Goal: Task Accomplishment & Management: Use online tool/utility

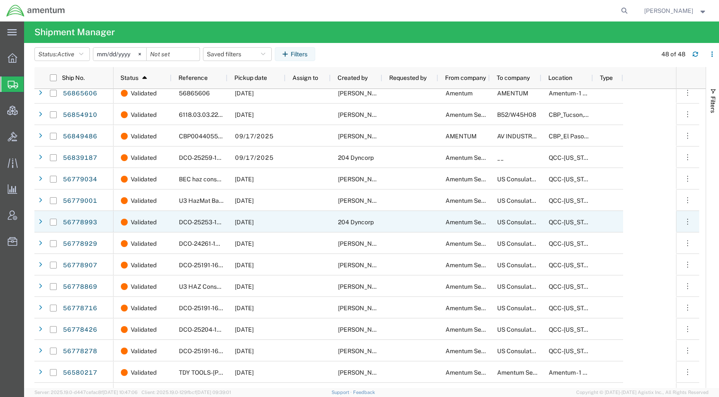
scroll to position [732, 0]
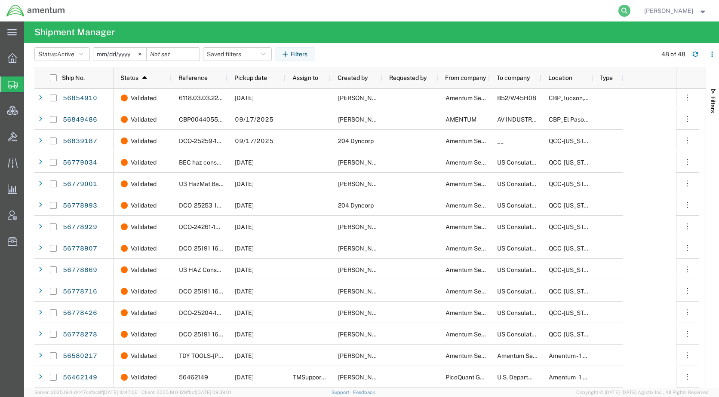
click at [630, 11] on icon at bounding box center [624, 11] width 12 height 12
paste input "56849178"
type input "56849178"
click at [630, 9] on icon at bounding box center [624, 11] width 12 height 12
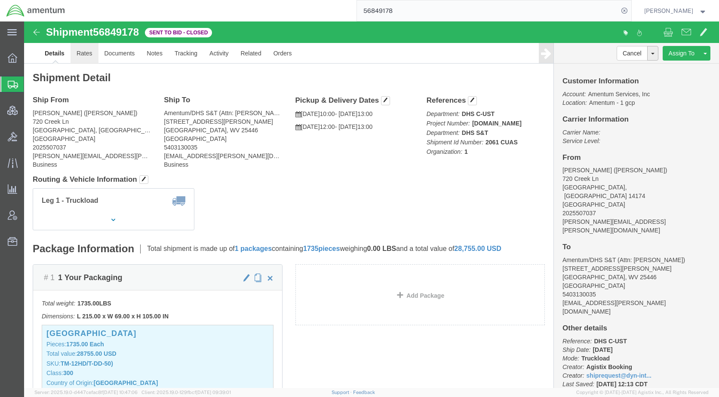
click link "Rates"
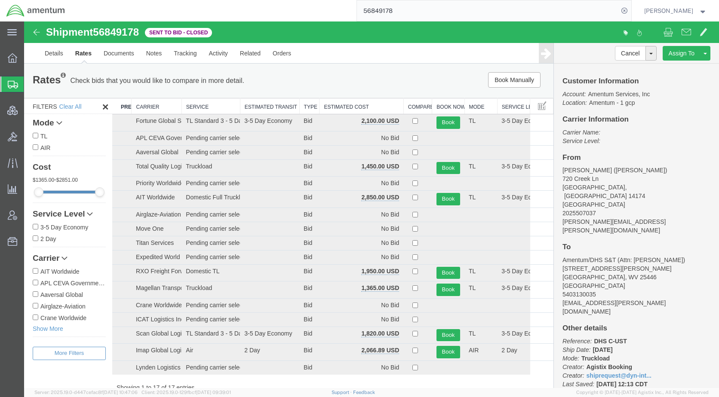
click at [343, 106] on th "Estimated Cost" at bounding box center [361, 106] width 84 height 16
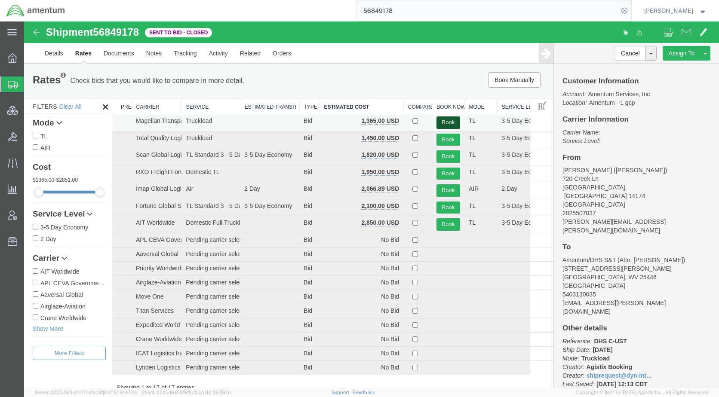
click at [442, 120] on button "Book" at bounding box center [448, 122] width 24 height 12
